Goal: Task Accomplishment & Management: Use online tool/utility

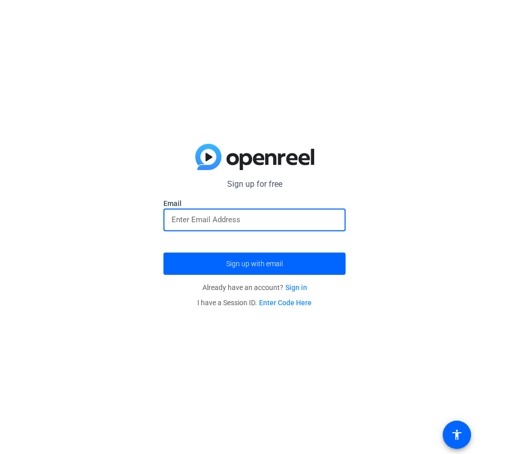
click at [218, 222] on input "email" at bounding box center [255, 220] width 166 height 12
type input "[EMAIL_ADDRESS][DOMAIN_NAME]"
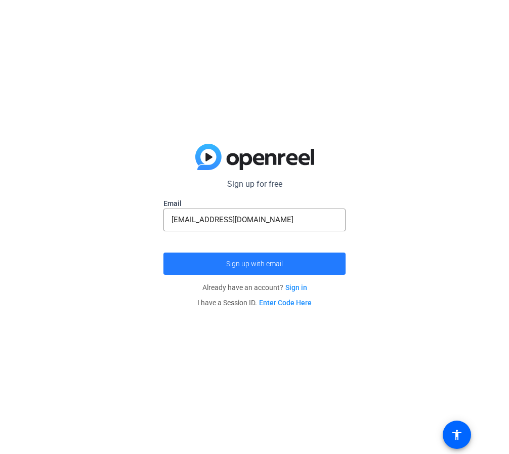
click at [198, 267] on span "submit" at bounding box center [254, 263] width 182 height 24
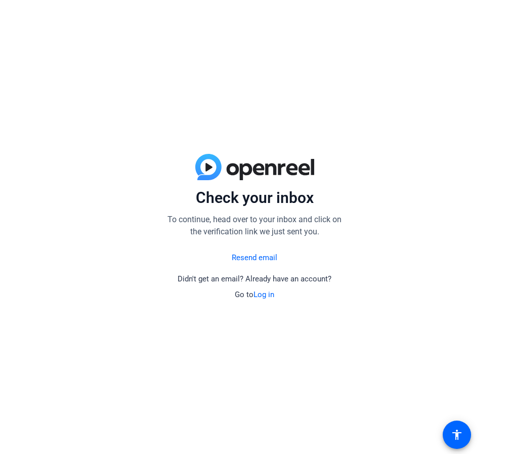
click at [265, 296] on link "Log in" at bounding box center [264, 294] width 21 height 9
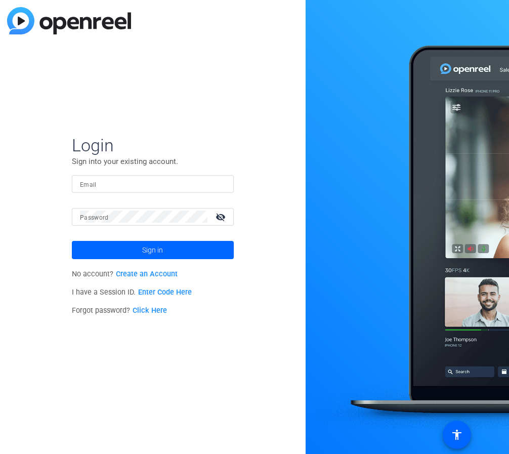
click at [158, 196] on mat-form-field "Email" at bounding box center [153, 191] width 162 height 33
click at [161, 188] on input "Email" at bounding box center [153, 184] width 146 height 12
type input "[EMAIL_ADDRESS][DOMAIN_NAME]"
click at [142, 313] on link "Click Here" at bounding box center [150, 310] width 34 height 9
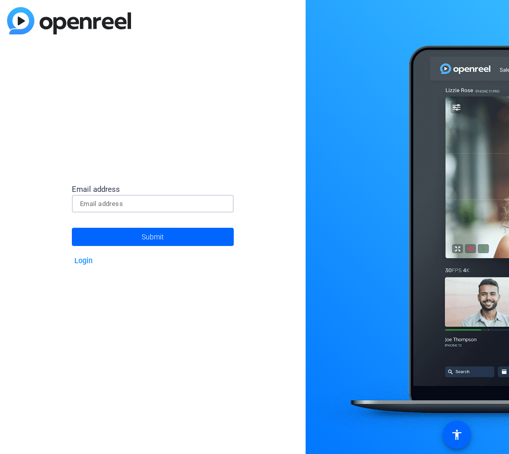
click at [105, 201] on input at bounding box center [153, 204] width 146 height 12
type input "[EMAIL_ADDRESS][DOMAIN_NAME]"
click at [125, 230] on span at bounding box center [153, 237] width 162 height 24
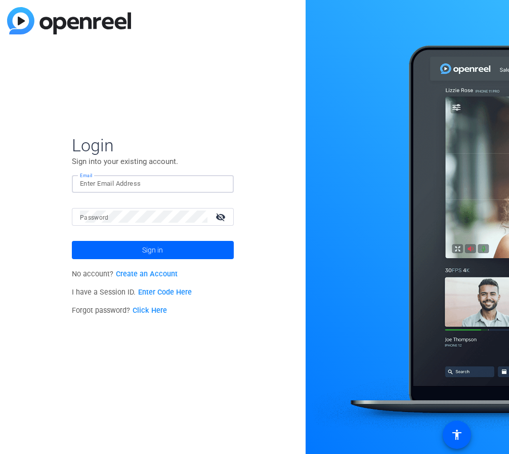
click at [123, 185] on input "Email" at bounding box center [153, 184] width 146 height 12
type input "[EMAIL_ADDRESS][DOMAIN_NAME]"
click at [94, 219] on mat-label "Password" at bounding box center [94, 217] width 29 height 7
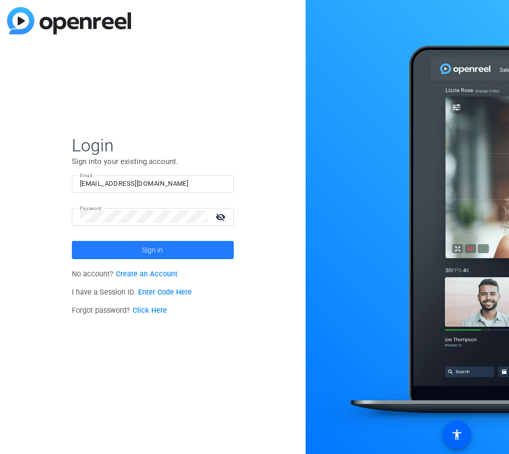
click at [125, 245] on span at bounding box center [153, 250] width 162 height 24
click at [149, 249] on span "Sign in" at bounding box center [152, 249] width 21 height 25
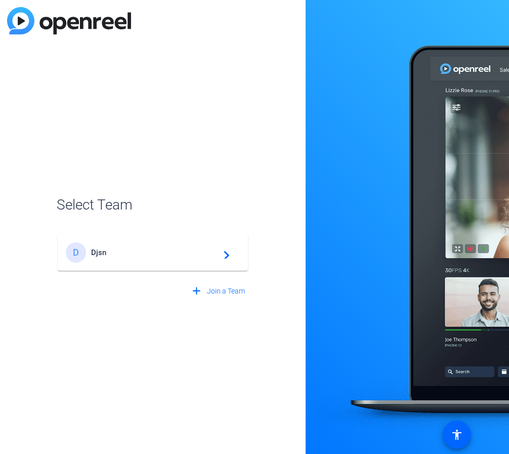
click at [185, 258] on div "D Djsn navigate_next" at bounding box center [153, 252] width 174 height 20
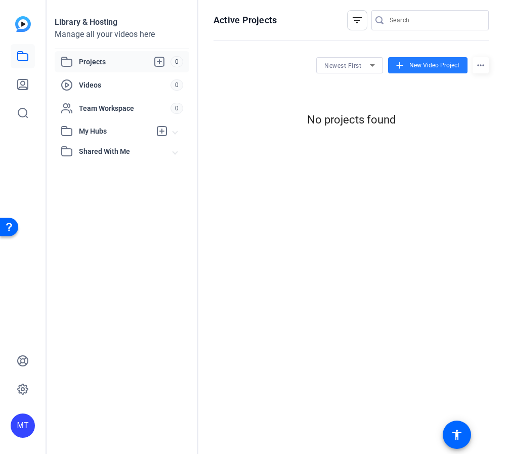
click at [418, 70] on span at bounding box center [427, 65] width 79 height 24
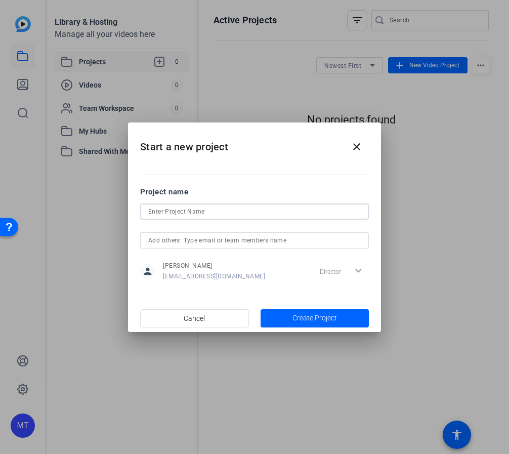
click at [196, 206] on input at bounding box center [254, 211] width 213 height 12
type input "fwv"
click at [202, 241] on input "text" at bounding box center [254, 240] width 213 height 12
click at [301, 313] on span "Create Project" at bounding box center [314, 318] width 45 height 11
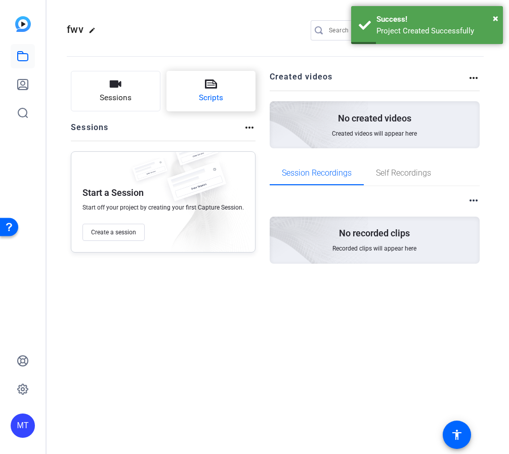
click at [184, 98] on button "Scripts" at bounding box center [211, 91] width 90 height 40
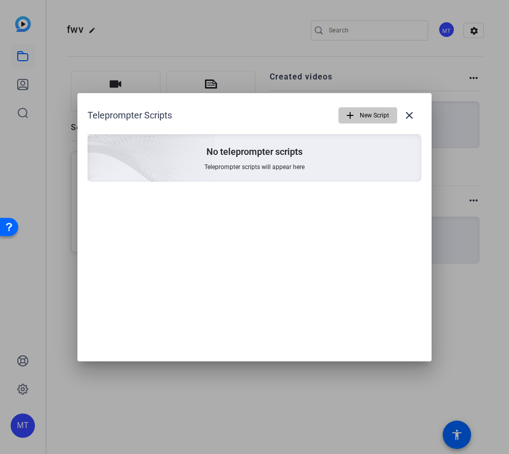
click at [358, 106] on span "button" at bounding box center [368, 115] width 58 height 24
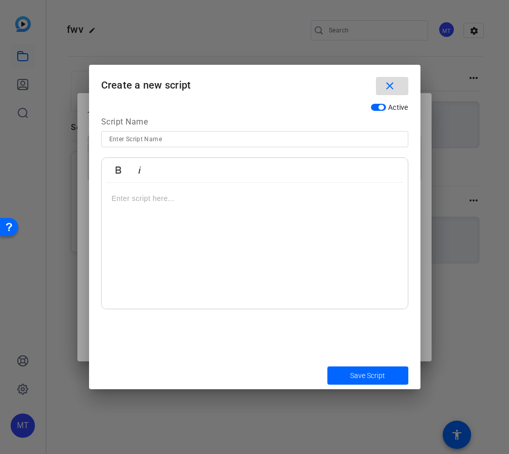
click at [390, 84] on mat-icon "close" at bounding box center [390, 86] width 13 height 13
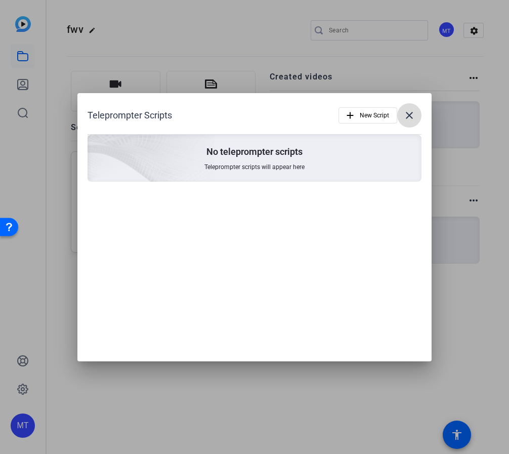
click at [411, 108] on span at bounding box center [409, 115] width 24 height 24
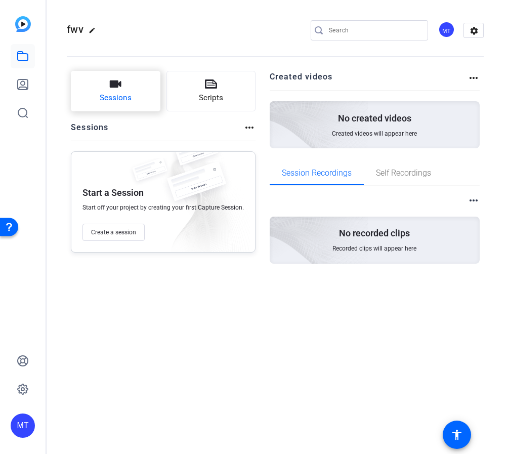
click at [105, 82] on button "Sessions" at bounding box center [116, 91] width 90 height 40
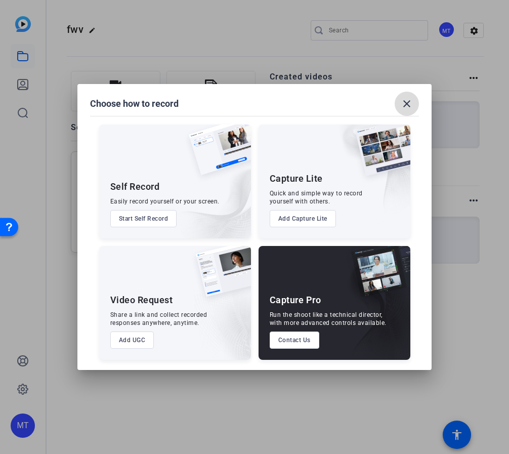
click at [411, 106] on mat-icon "close" at bounding box center [407, 104] width 12 height 12
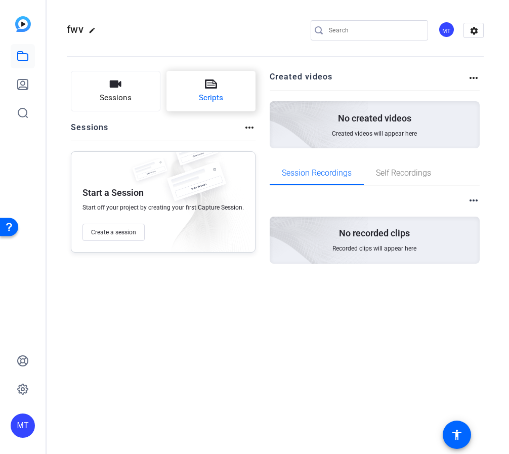
click at [194, 100] on button "Scripts" at bounding box center [211, 91] width 90 height 40
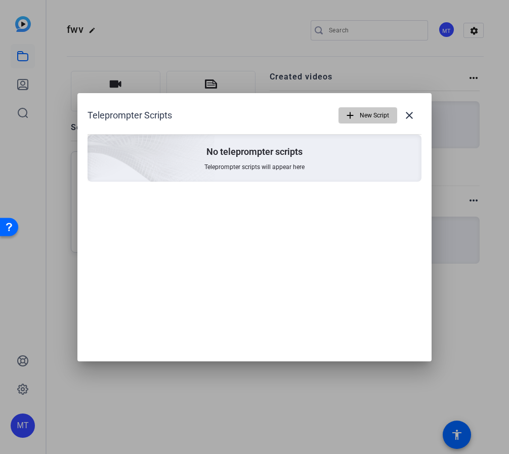
click at [367, 108] on span "New Script" at bounding box center [374, 115] width 29 height 19
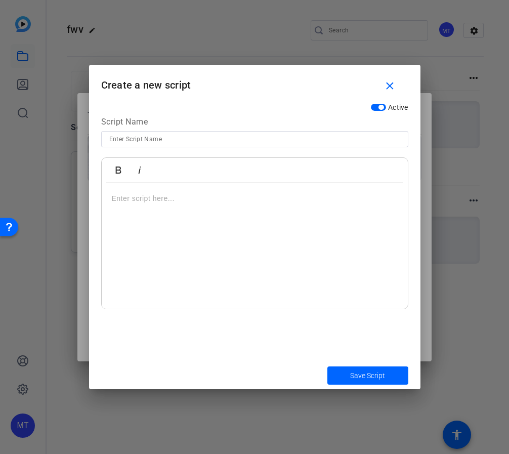
click at [147, 203] on p at bounding box center [255, 198] width 286 height 11
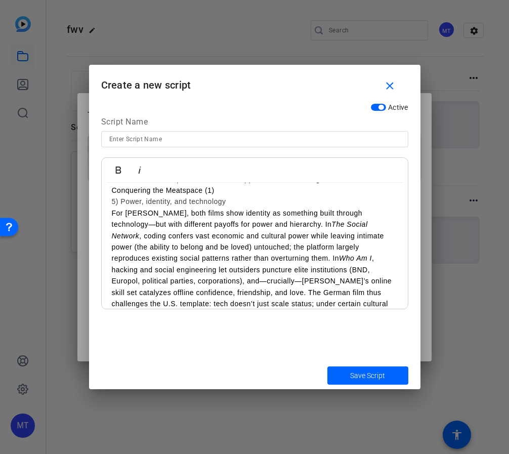
scroll to position [574, 0]
click at [140, 334] on strong "Closing:" at bounding box center [127, 338] width 30 height 8
click at [141, 334] on strong "Closing:" at bounding box center [127, 338] width 30 height 8
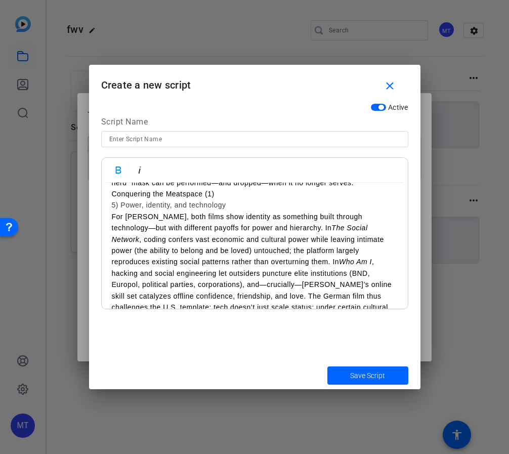
scroll to position [570, 0]
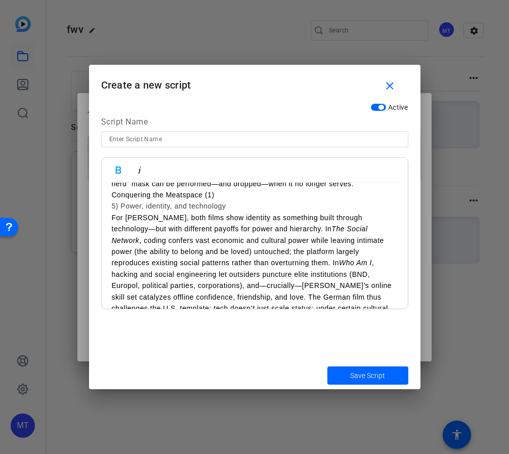
click at [392, 272] on p "For [PERSON_NAME], both films show identity as something built through technolo…" at bounding box center [255, 274] width 286 height 124
click at [110, 285] on div "Hi, I’m [PERSON_NAME]. In this response, I’ll use [PERSON_NAME] 2022 article, “…" at bounding box center [255, 8] width 306 height 791
click at [174, 325] on p "Conquering the Meatspace (1)" at bounding box center [163, 330] width 103 height 11
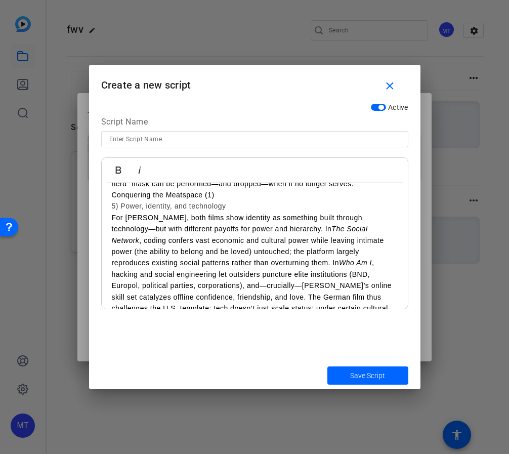
click at [174, 325] on p "Conquering the Meatspace (1)" at bounding box center [163, 330] width 103 height 11
click at [110, 285] on div "Hi, I’m [PERSON_NAME]. In this response, I’ll use [PERSON_NAME] 2022 article, “…" at bounding box center [255, 2] width 306 height 779
click at [104, 288] on div "Hi, I’m [PERSON_NAME]. In this response, I’ll use [PERSON_NAME] 2022 article, “…" at bounding box center [255, 2] width 306 height 779
click at [126, 273] on p "For [PERSON_NAME], both films show identity as something built through technolo…" at bounding box center [255, 274] width 286 height 124
click at [311, 282] on p "For [PERSON_NAME], both films show identity as something built through technolo…" at bounding box center [255, 274] width 286 height 124
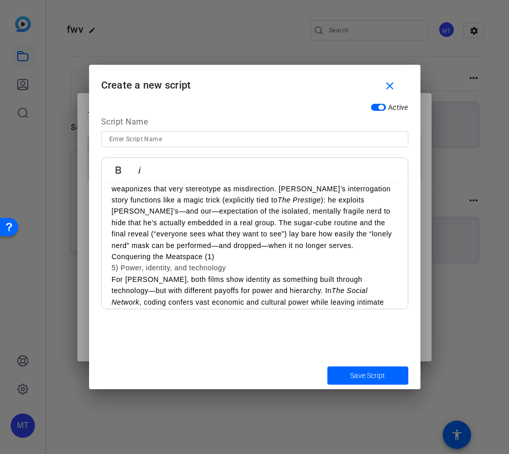
scroll to position [501, 0]
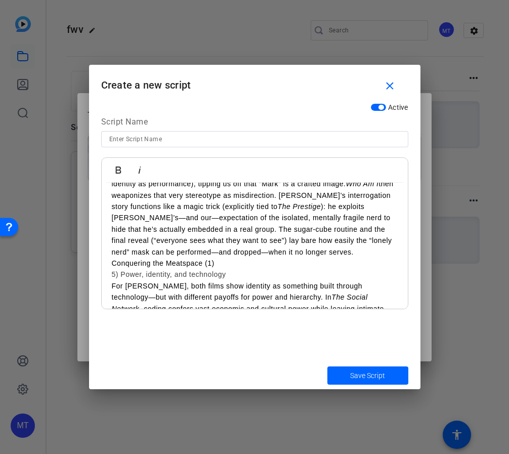
click at [227, 218] on p "[PERSON_NAME] argues the “lonely nerd” is constructed, not natural: The Social …" at bounding box center [255, 212] width 286 height 113
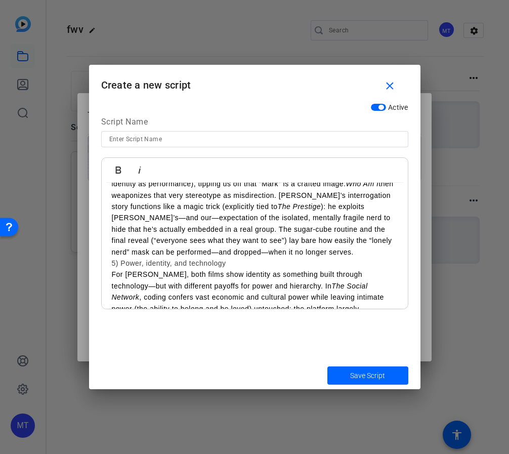
click at [107, 217] on div "Hi, I’m [PERSON_NAME]. In this response, I’ll use [PERSON_NAME] 2022 article, “…" at bounding box center [255, 70] width 306 height 779
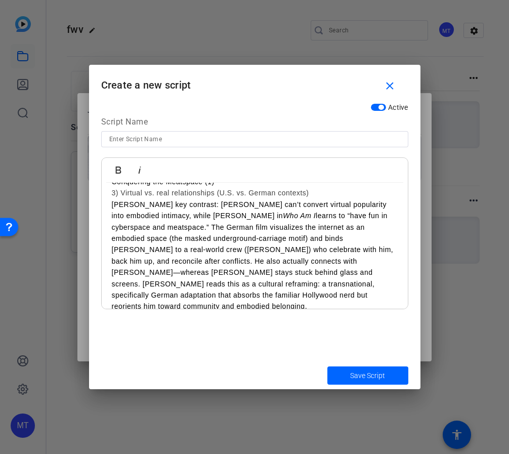
scroll to position [322, 0]
drag, startPoint x: 263, startPoint y: 272, endPoint x: 384, endPoint y: 272, distance: 120.4
click at [384, 272] on p "[PERSON_NAME] key contrast: [PERSON_NAME] can’t convert virtual popularity into…" at bounding box center [255, 261] width 286 height 124
click at [384, 272] on p "[PERSON_NAME] key contrast: [PERSON_NAME] can’t convert virtual popularity into…" at bounding box center [255, 255] width 286 height 113
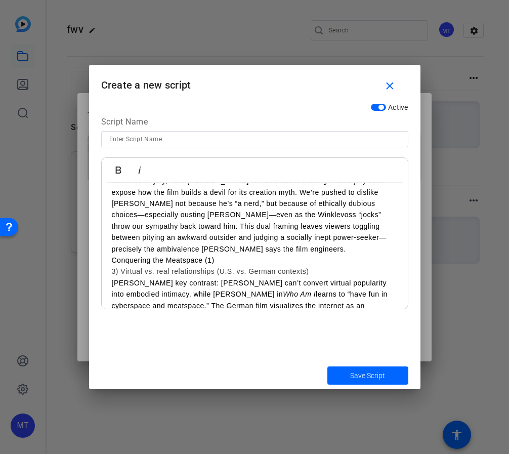
scroll to position [243, 0]
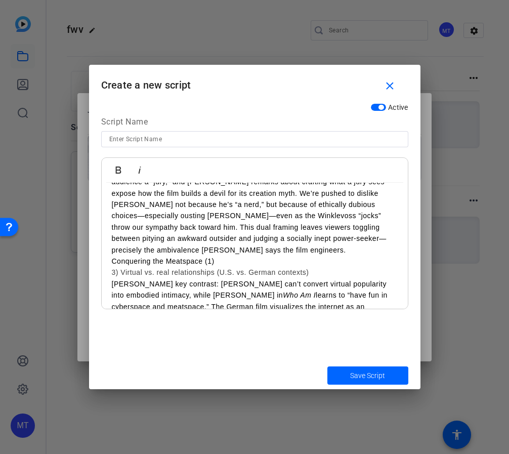
click at [224, 236] on p "According to [PERSON_NAME], [PERSON_NAME] and [PERSON_NAME] lean into the nerd …" at bounding box center [255, 204] width 286 height 124
drag, startPoint x: 224, startPoint y: 236, endPoint x: 91, endPoint y: 236, distance: 132.6
click at [91, 236] on div "Active Script Name Bold Italic Hi, I’m [PERSON_NAME]. In this response, I’ll us…" at bounding box center [254, 229] width 331 height 263
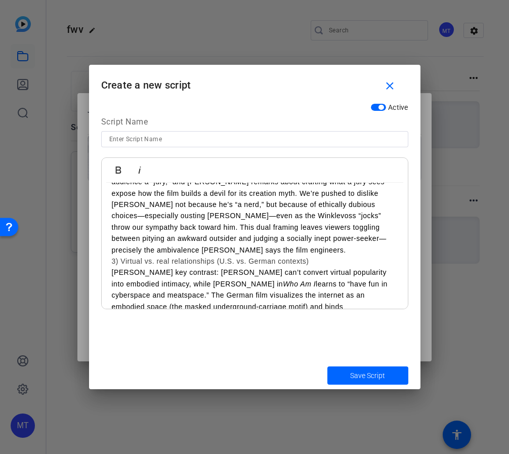
click at [91, 236] on div "Active Script Name Bold Italic Hi, I’m [PERSON_NAME]. In this response, I’ll us…" at bounding box center [254, 229] width 331 height 263
click at [107, 236] on div "Hi, I’m [PERSON_NAME]. In this response, I’ll use [PERSON_NAME] 2022 article, “…" at bounding box center [255, 329] width 306 height 779
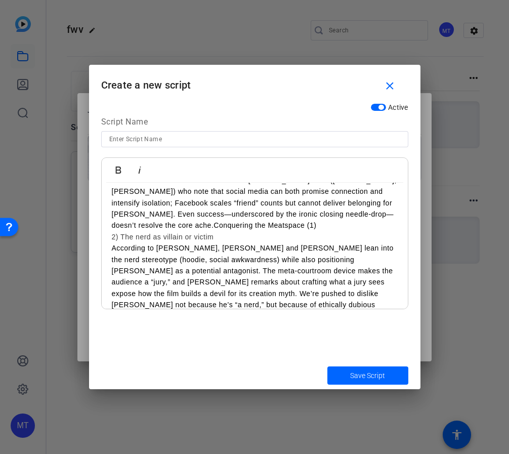
scroll to position [135, 0]
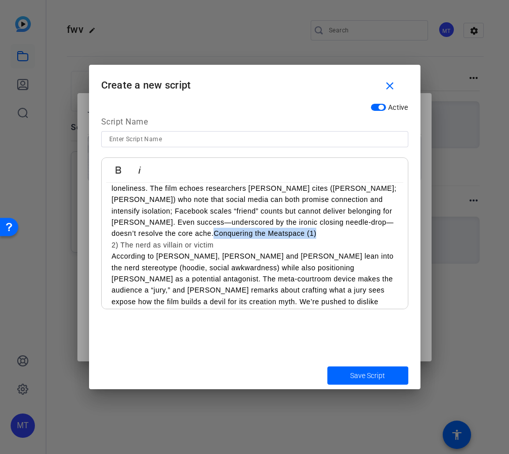
drag, startPoint x: 290, startPoint y: 221, endPoint x: 401, endPoint y: 222, distance: 110.8
click at [401, 222] on div "Hi, I’m [PERSON_NAME]. In this response, I’ll use [PERSON_NAME] 2022 article, “…" at bounding box center [255, 443] width 306 height 791
click at [106, 237] on div "Hi, I’m [PERSON_NAME]. In this response, I’ll use [PERSON_NAME] 2022 article, “…" at bounding box center [255, 443] width 306 height 791
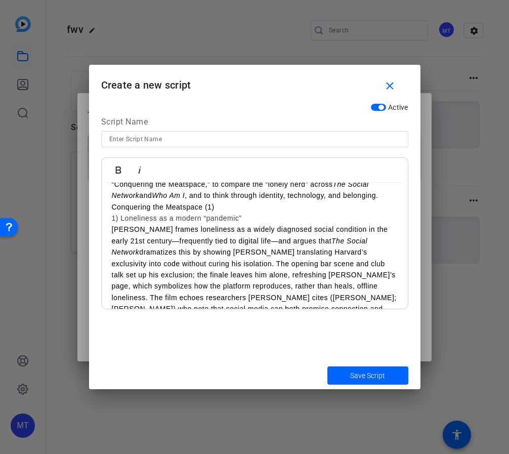
scroll to position [24, 0]
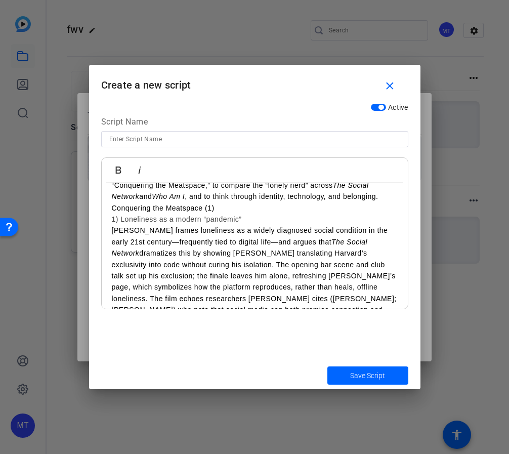
click at [124, 208] on p "Conquering the Meatspace (1)" at bounding box center [163, 207] width 103 height 11
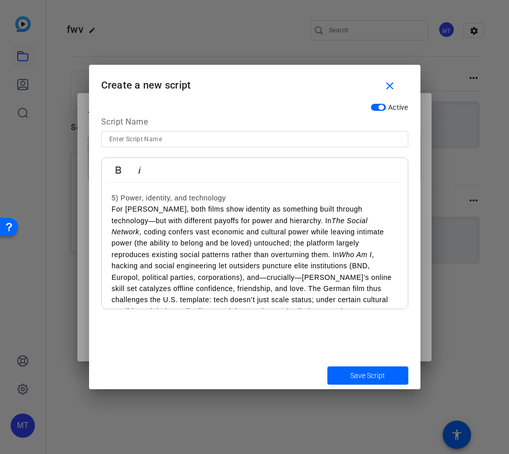
scroll to position [642, 0]
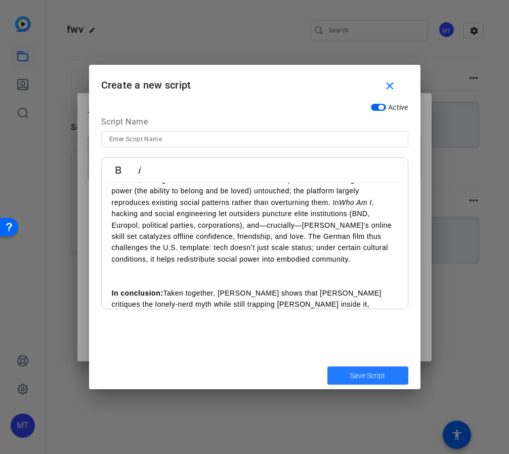
click at [359, 380] on span "Save Script" at bounding box center [367, 375] width 35 height 11
click at [357, 372] on span "Save Script" at bounding box center [367, 375] width 35 height 11
click at [156, 139] on input at bounding box center [254, 139] width 291 height 12
type input "video response"
click at [361, 376] on span "Save Script" at bounding box center [367, 375] width 35 height 11
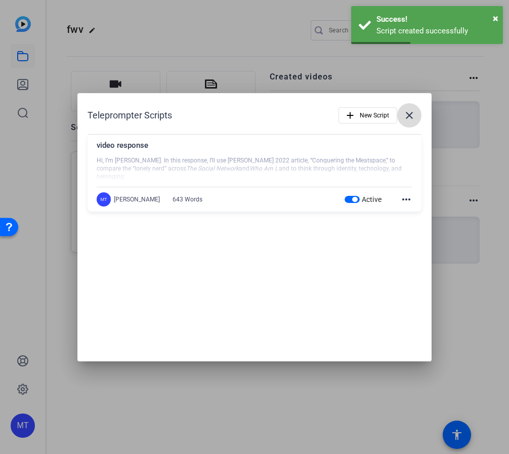
click at [417, 111] on span at bounding box center [409, 115] width 24 height 24
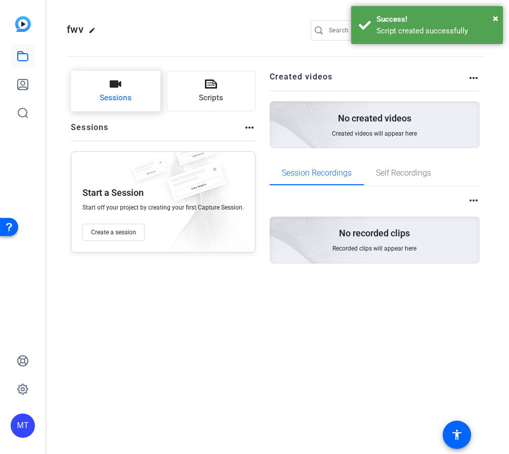
click at [99, 87] on button "Sessions" at bounding box center [116, 91] width 90 height 40
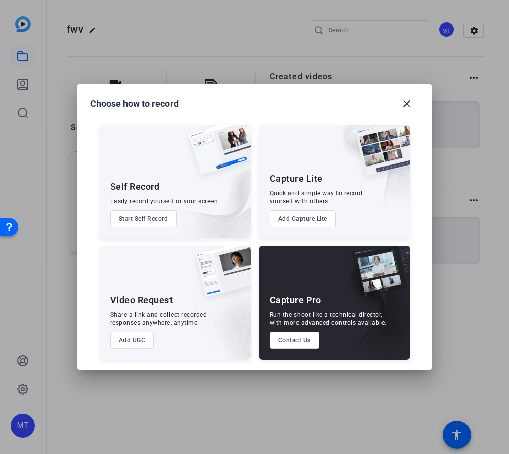
click at [141, 345] on button "Add UGC" at bounding box center [132, 339] width 44 height 17
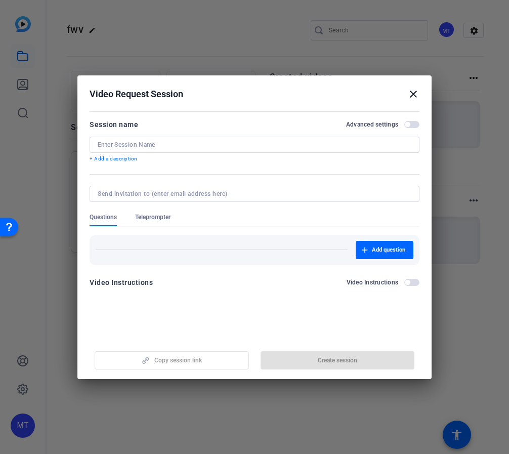
click at [420, 94] on h2 "Video Request Session close" at bounding box center [254, 91] width 354 height 33
click at [411, 95] on mat-icon "close" at bounding box center [413, 94] width 12 height 12
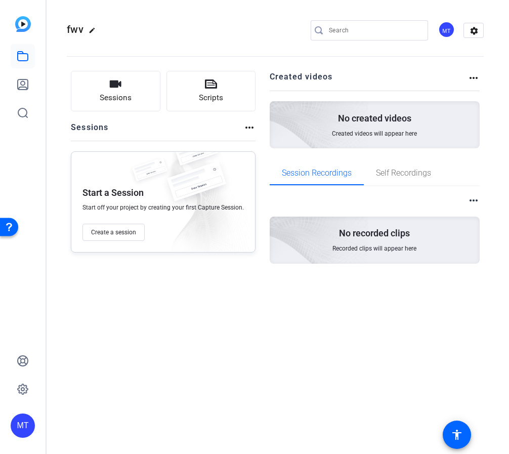
click at [325, 72] on h2 "Created videos" at bounding box center [369, 81] width 198 height 20
click at [474, 77] on mat-icon "more_horiz" at bounding box center [474, 78] width 12 height 12
click at [328, 220] on div at bounding box center [254, 227] width 509 height 454
click at [181, 96] on button "Scripts" at bounding box center [211, 91] width 90 height 40
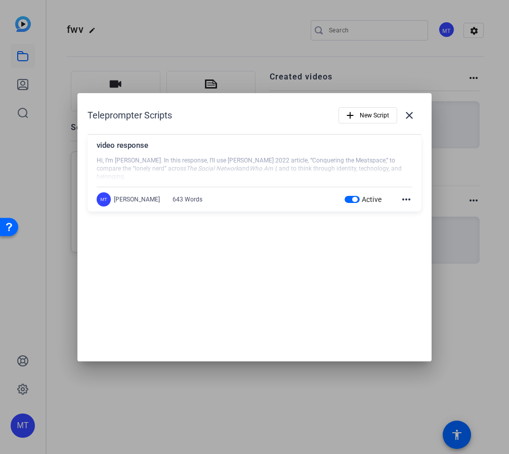
click at [408, 200] on mat-icon "more_horiz" at bounding box center [406, 199] width 12 height 12
click at [413, 118] on div at bounding box center [254, 227] width 509 height 454
click at [410, 117] on mat-icon "close" at bounding box center [409, 115] width 12 height 12
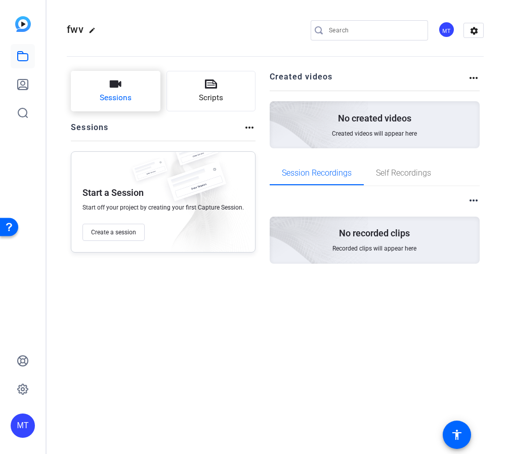
click at [93, 105] on button "Sessions" at bounding box center [116, 91] width 90 height 40
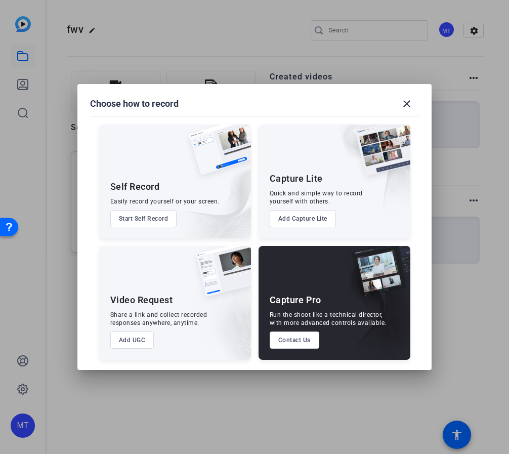
click at [300, 216] on button "Add Capture Lite" at bounding box center [303, 218] width 66 height 17
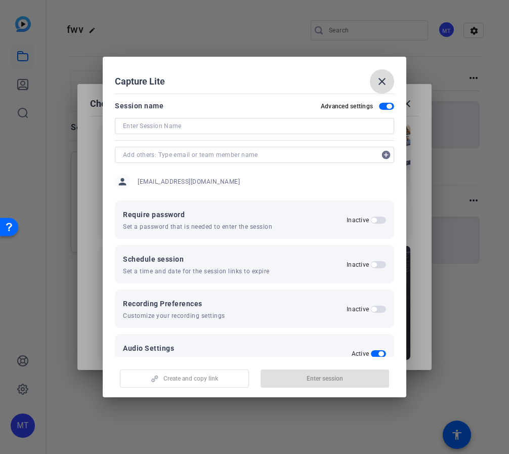
click at [384, 81] on mat-icon "close" at bounding box center [382, 81] width 12 height 12
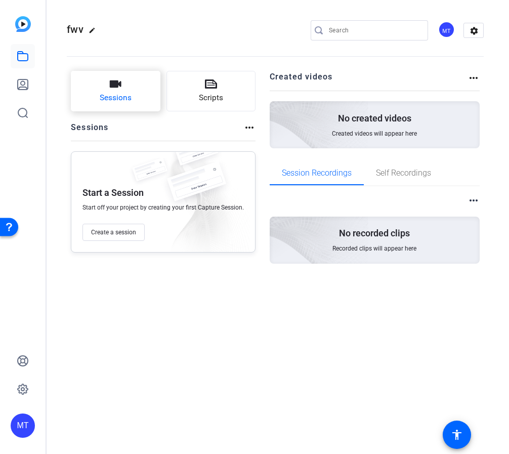
click at [110, 102] on span "Sessions" at bounding box center [116, 98] width 32 height 12
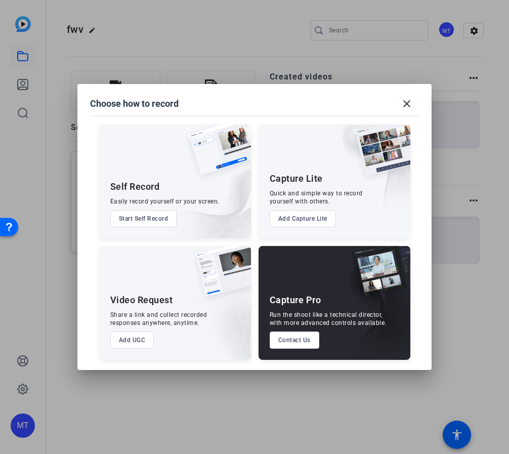
click at [159, 218] on button "Start Self Record" at bounding box center [143, 218] width 67 height 17
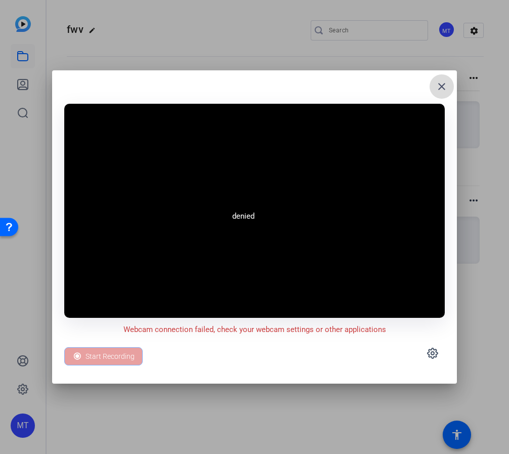
click at [439, 91] on mat-icon "close" at bounding box center [442, 86] width 12 height 12
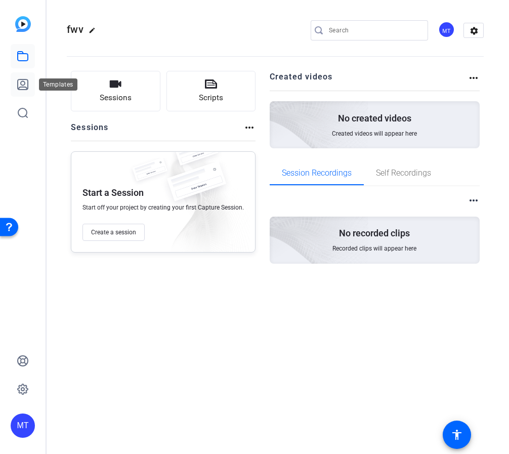
click at [28, 87] on icon at bounding box center [23, 84] width 10 height 10
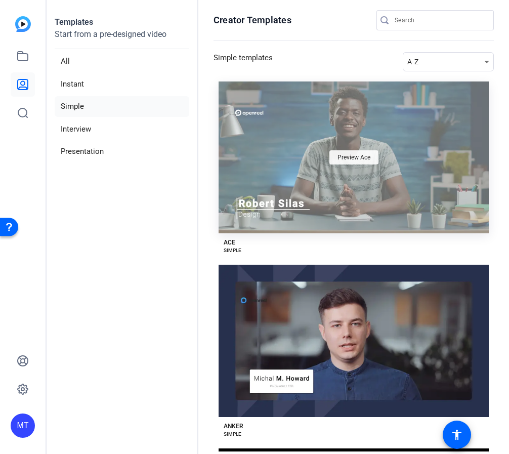
click at [342, 154] on span "Preview Ace" at bounding box center [354, 157] width 33 height 6
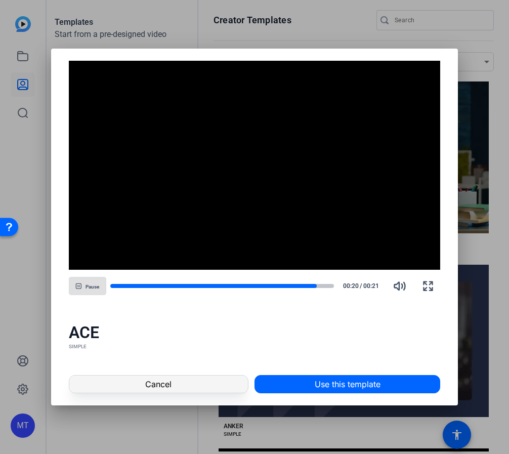
click at [219, 385] on span at bounding box center [158, 384] width 179 height 24
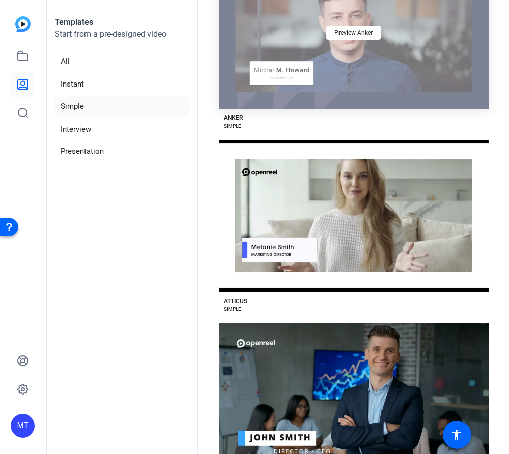
scroll to position [309, 0]
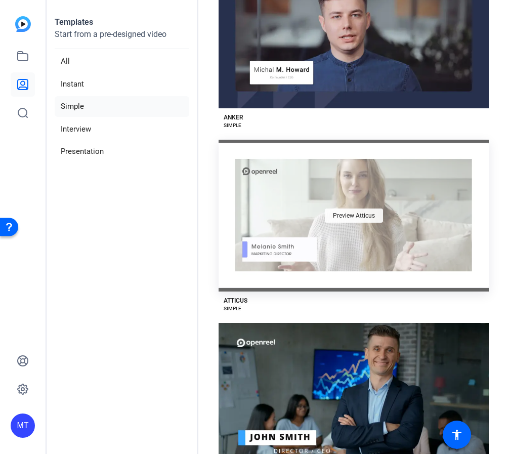
click at [366, 213] on span "Preview Atticus" at bounding box center [354, 216] width 42 height 6
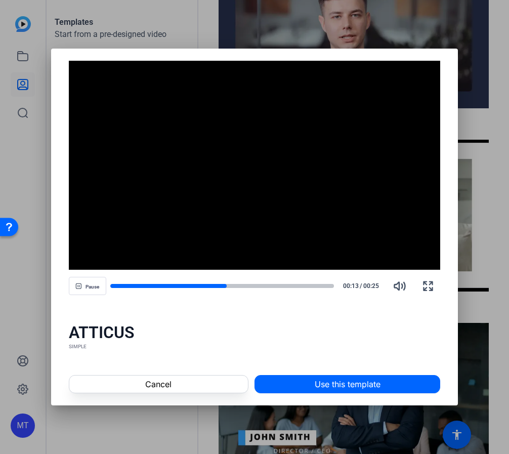
click at [432, 38] on div at bounding box center [254, 227] width 509 height 454
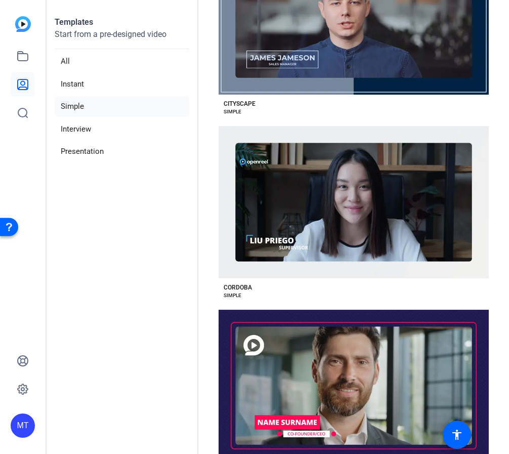
scroll to position [1606, 0]
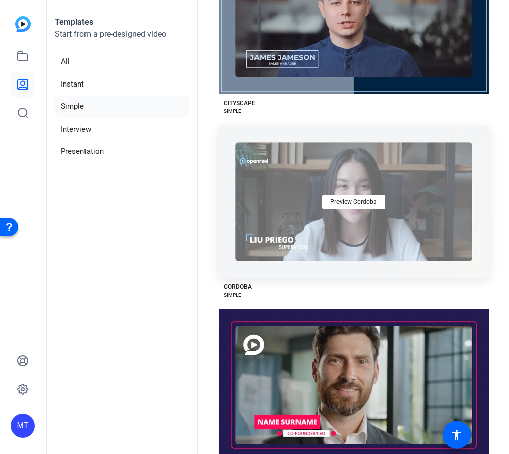
click at [340, 156] on div "Preview Cordoba" at bounding box center [354, 201] width 270 height 152
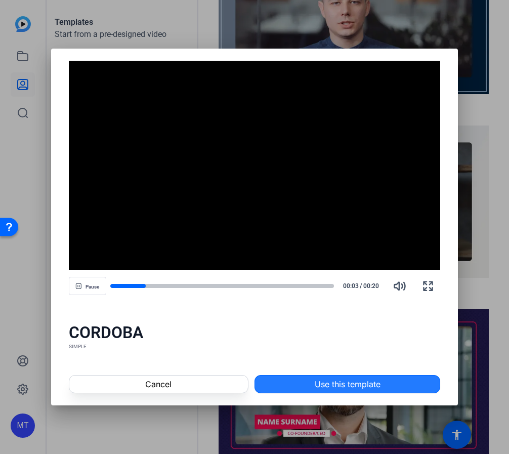
click at [321, 388] on span "Use this template" at bounding box center [348, 384] width 66 height 12
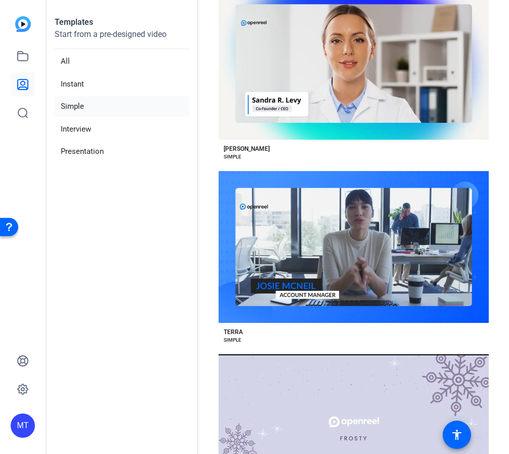
scroll to position [3616, 0]
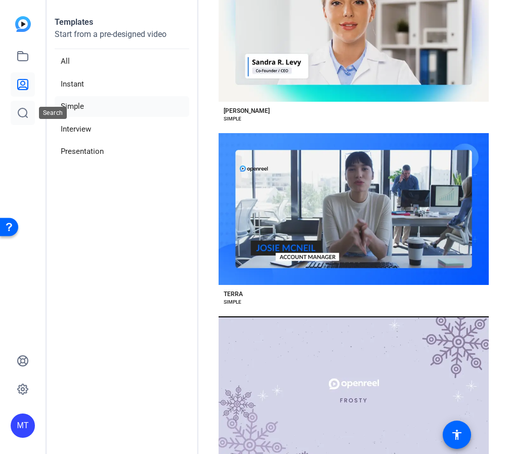
click at [20, 120] on link at bounding box center [23, 113] width 24 height 24
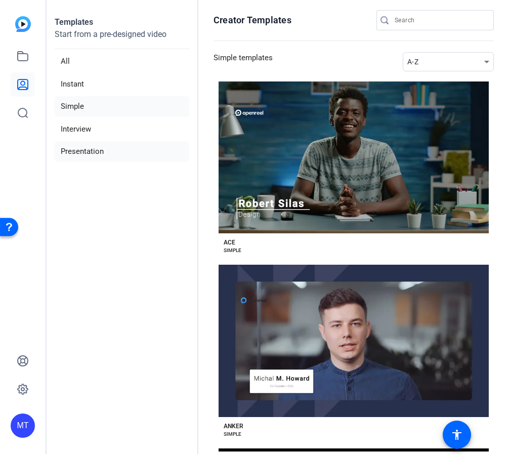
click at [95, 149] on li "Presentation" at bounding box center [122, 151] width 135 height 21
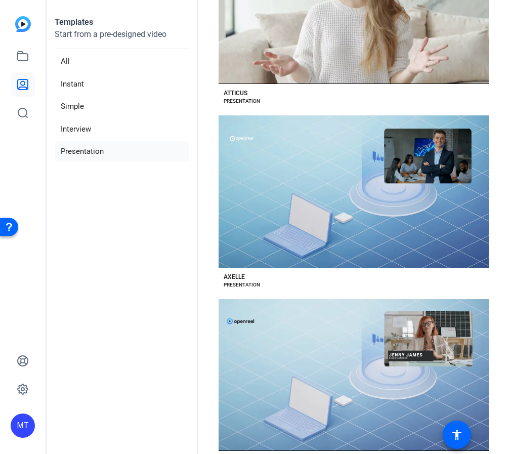
scroll to position [517, 0]
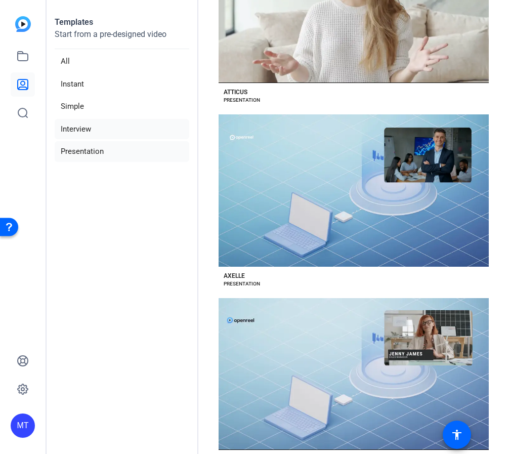
click at [74, 135] on li "Interview" at bounding box center [122, 129] width 135 height 21
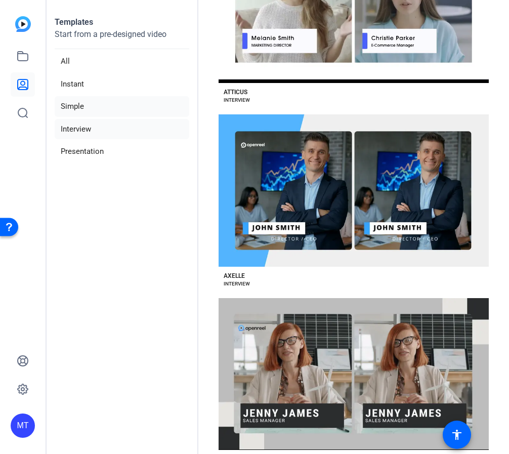
click at [79, 97] on li "Simple" at bounding box center [122, 106] width 135 height 21
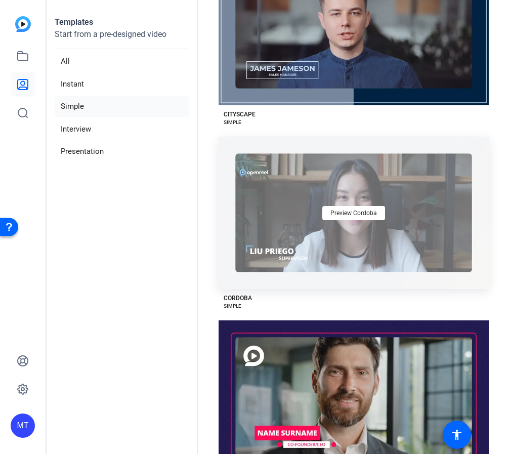
scroll to position [1597, 0]
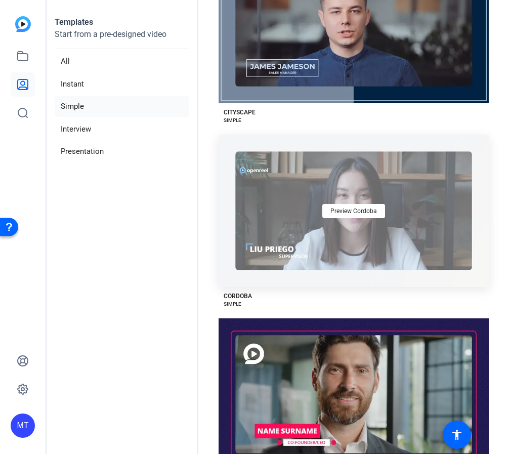
click at [337, 200] on div "Preview Cordoba" at bounding box center [354, 211] width 270 height 152
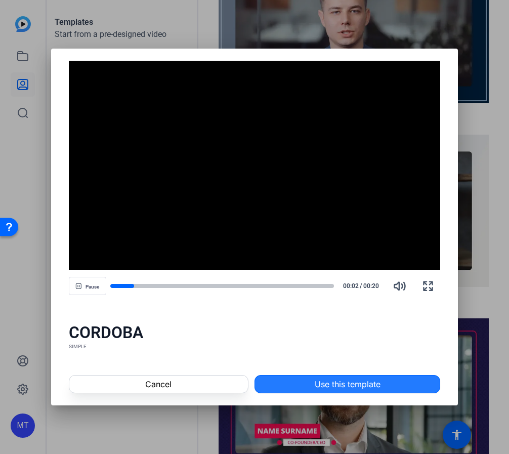
click at [308, 386] on span at bounding box center [347, 384] width 185 height 24
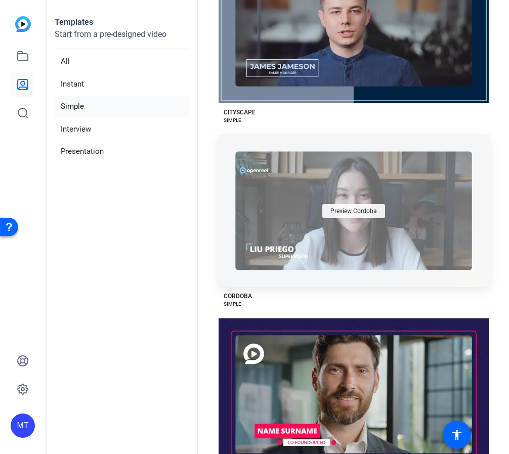
click at [339, 208] on span "Preview Cordoba" at bounding box center [353, 211] width 47 height 6
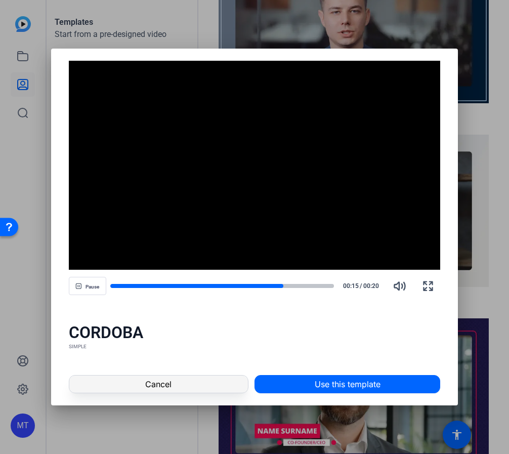
click at [163, 382] on span "Cancel" at bounding box center [158, 384] width 26 height 12
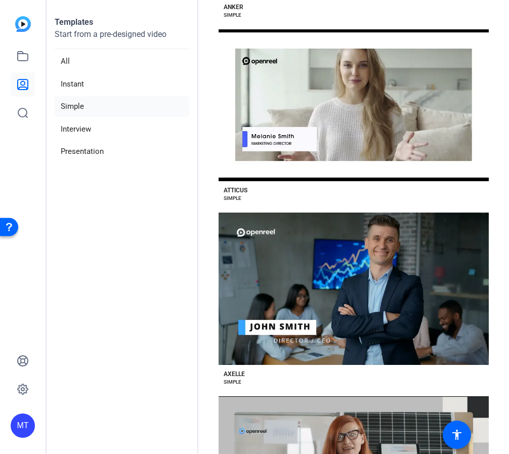
scroll to position [0, 0]
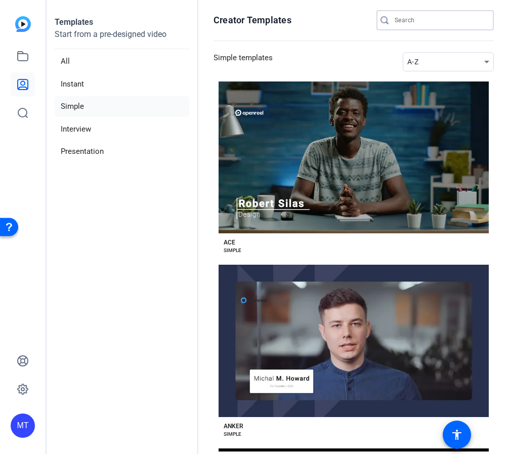
click at [407, 22] on input "Search" at bounding box center [440, 20] width 91 height 12
click at [63, 65] on li "All" at bounding box center [122, 61] width 135 height 21
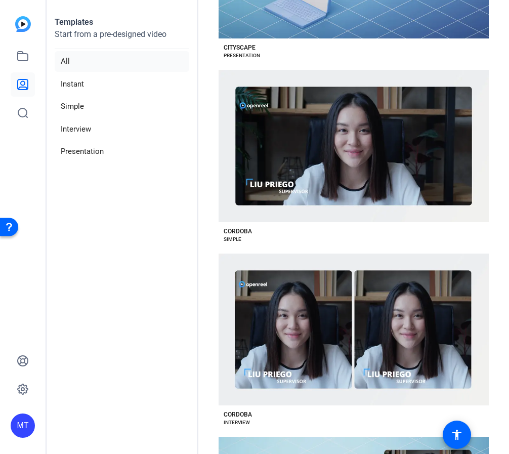
scroll to position [4976, 0]
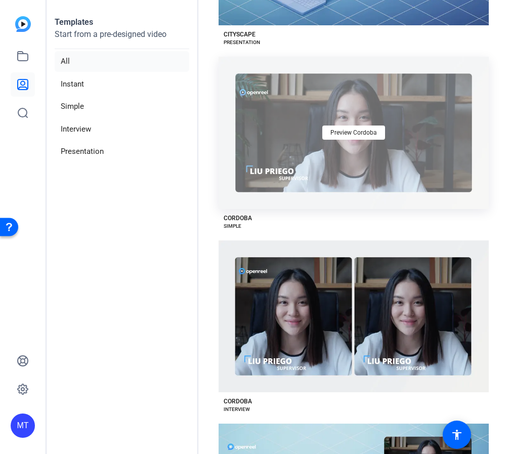
click at [321, 57] on div "Preview Cordoba" at bounding box center [354, 133] width 270 height 152
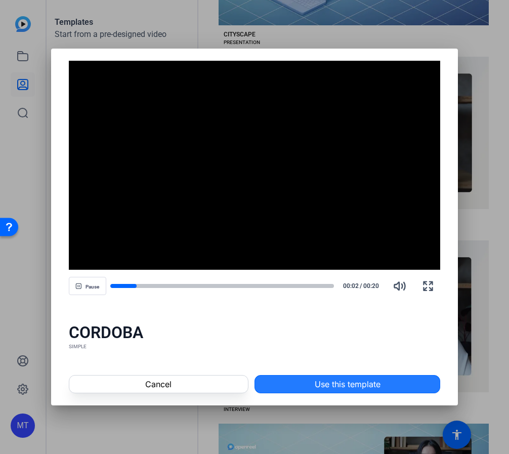
click at [323, 385] on span "Use this template" at bounding box center [348, 384] width 66 height 12
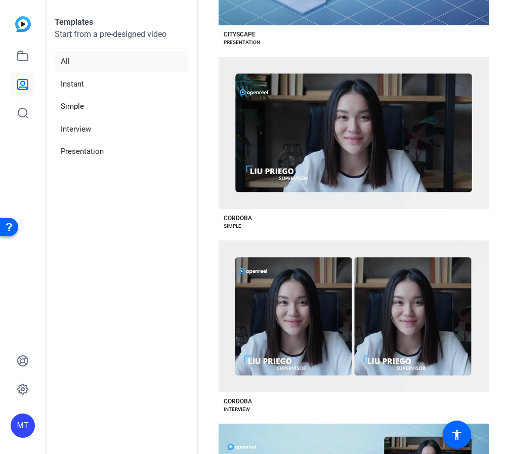
scroll to position [4955, 0]
